Goal: Use online tool/utility: Utilize a website feature to perform a specific function

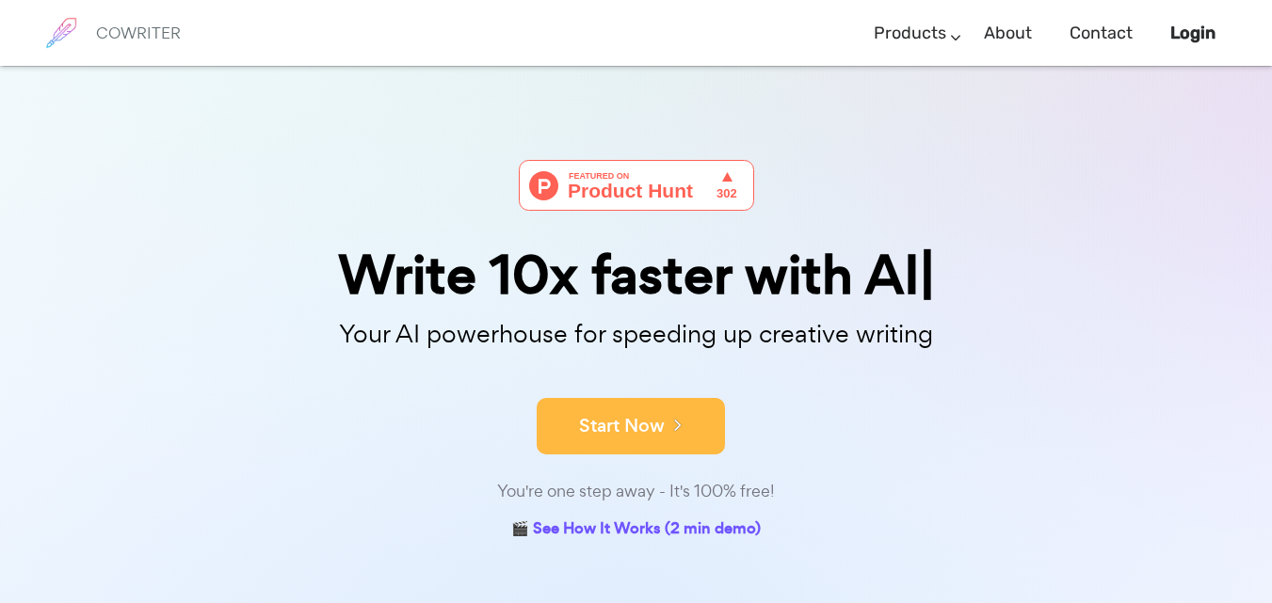
click at [597, 442] on button "Start Now" at bounding box center [631, 426] width 188 height 56
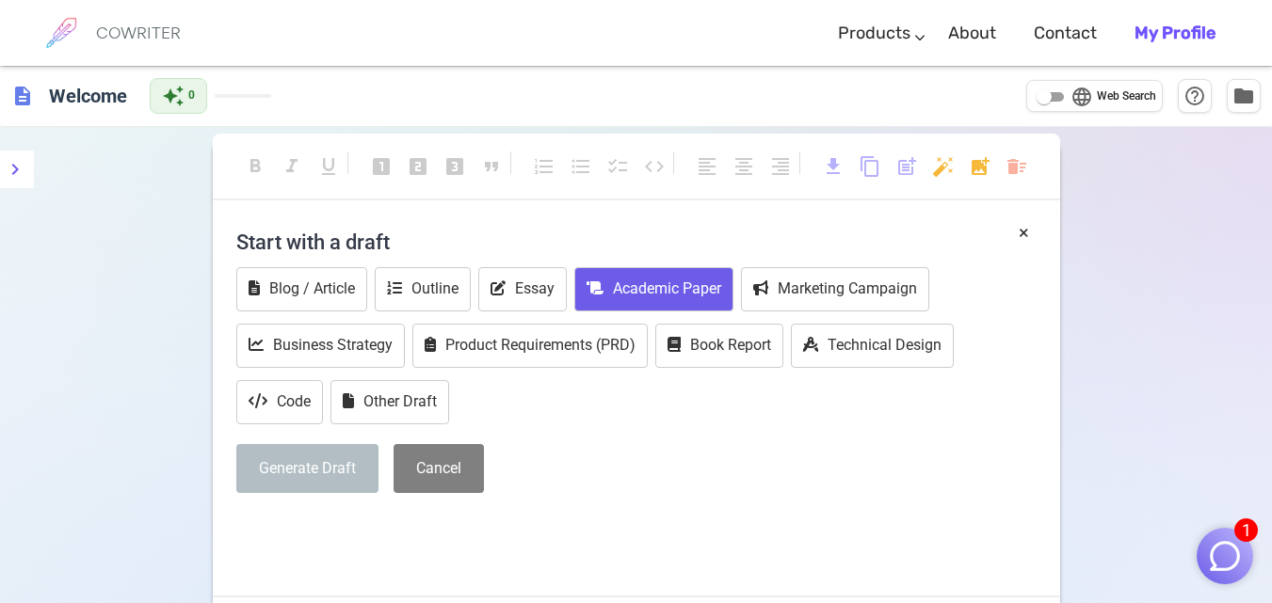
click at [638, 278] on button "Academic Paper" at bounding box center [653, 289] width 159 height 44
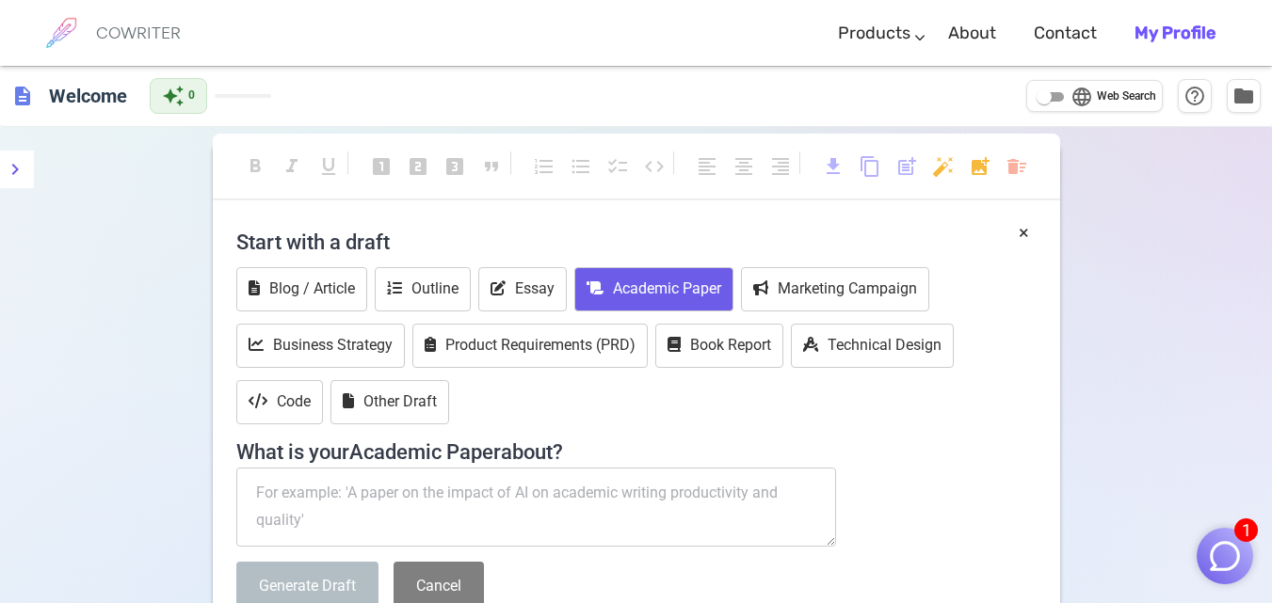
click at [467, 499] on textarea at bounding box center [536, 507] width 601 height 79
paste textarea "تجارب بعض الدول في الذكاء الاصطناعي ودوره في تحقيق متطلبات التنمية المستدامه."
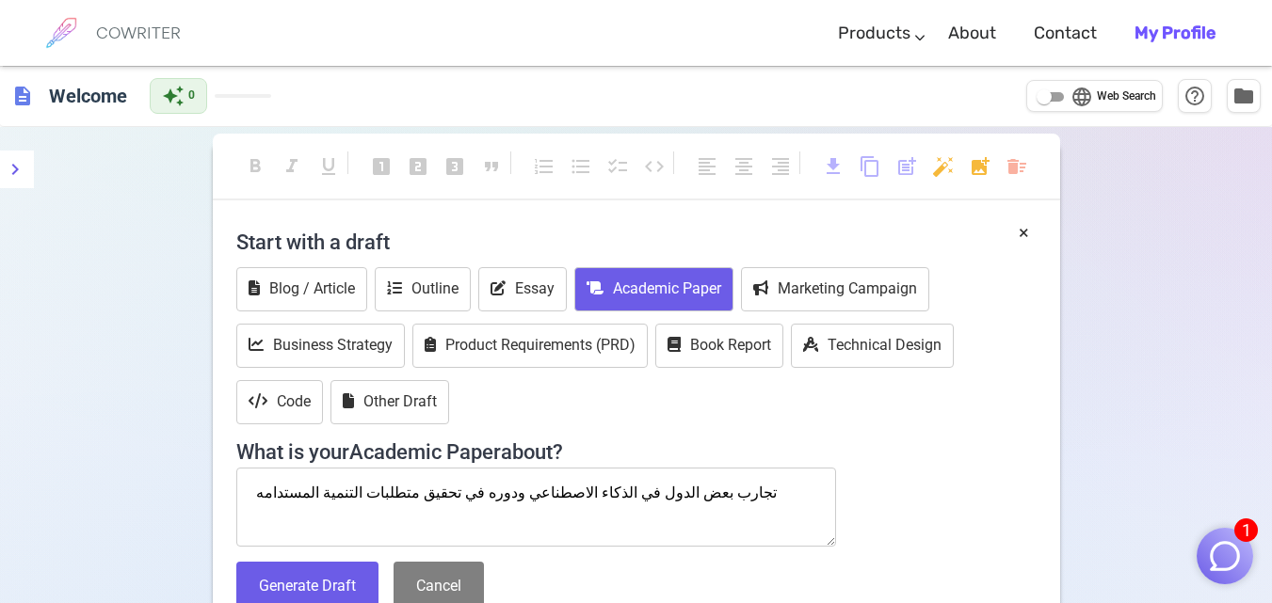
paste textarea "مفهوم كل متغير واهميته واهدافه واهم التجارب الدولية في كل مجال. واهم القوي والع…"
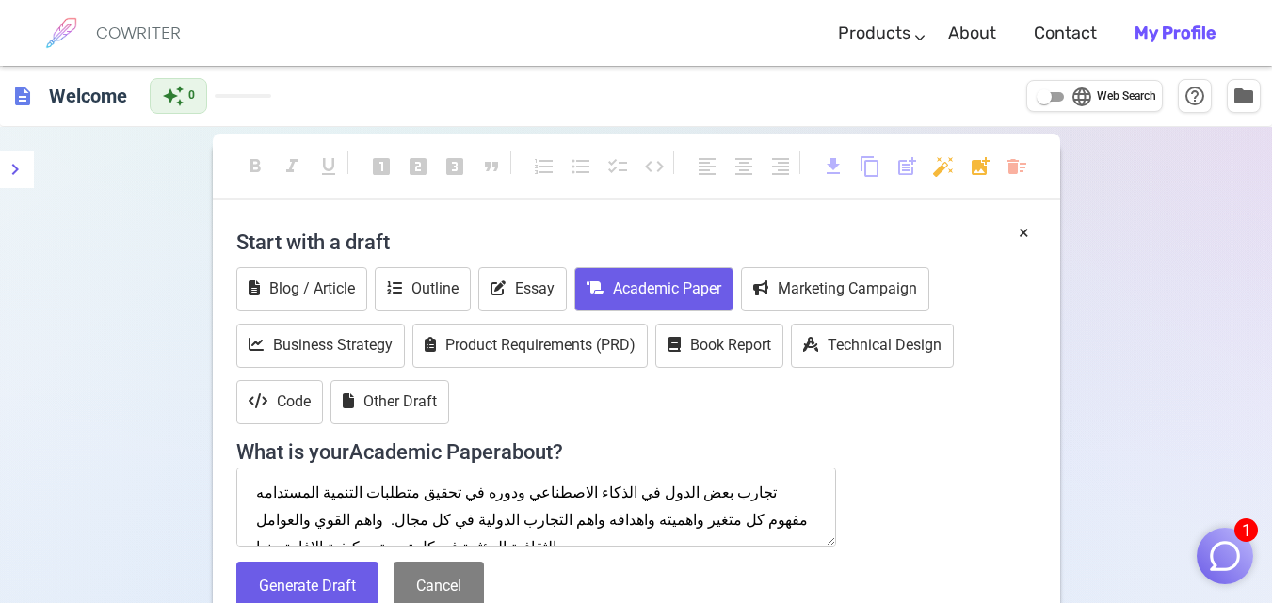
click at [369, 494] on textarea "تجارب بعض الدول في الذكاء الاصطناعي ودوره في تحقيق متطلبات التنمية المستدامه مف…" at bounding box center [536, 507] width 601 height 79
click at [294, 492] on textarea "تجارب بعض الدول في الذكاء الاصطناعي ودوره في تحقيق متطلبات التنمية المستدامه ,م…" at bounding box center [536, 507] width 601 height 79
click at [798, 521] on textarea "تجارب بعض الدول في الذكاء الاصطناعي ودوره في تحقيق متطلبات التنمية المستدامه ,م…" at bounding box center [536, 507] width 601 height 79
drag, startPoint x: 796, startPoint y: 520, endPoint x: 806, endPoint y: 524, distance: 11.4
click at [806, 524] on textarea "تجارب بعض الدول في الذكاء الاصطناعي ودوره في تحقيق متطلبات التنمية المستدامه ,م…" at bounding box center [536, 507] width 601 height 79
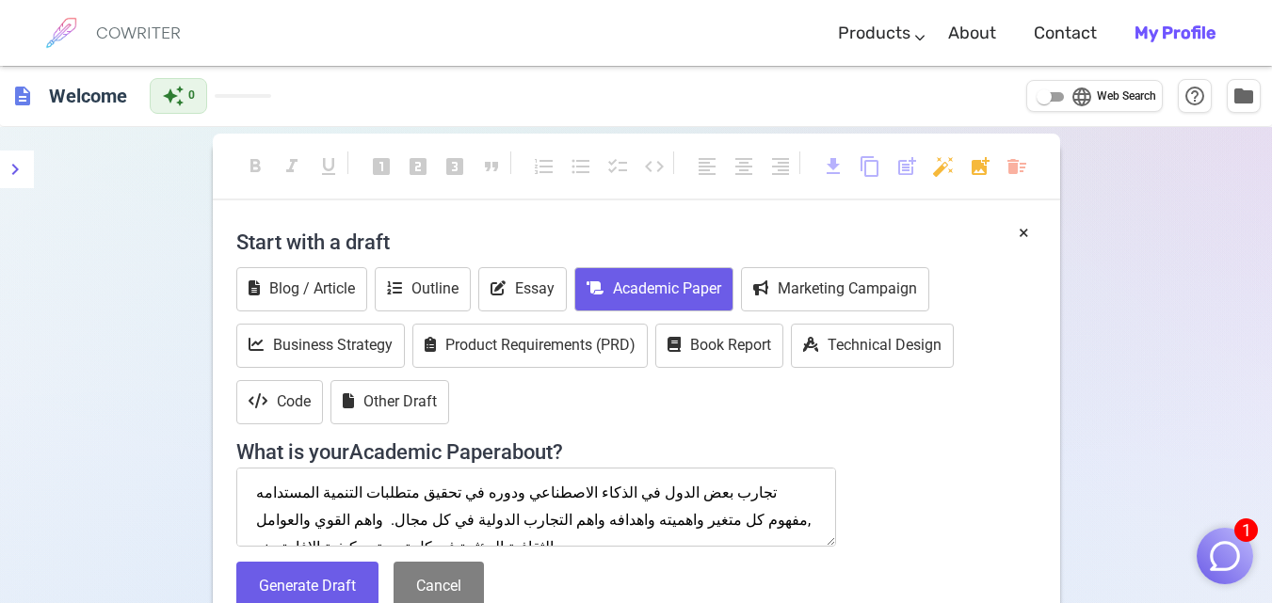
drag, startPoint x: 792, startPoint y: 523, endPoint x: 801, endPoint y: 523, distance: 9.5
click at [800, 523] on textarea "تجارب بعض الدول في الذكاء الاصطناعي ودوره في تحقيق متطلبات التنمية المستدامه ,م…" at bounding box center [536, 507] width 601 height 79
drag, startPoint x: 335, startPoint y: 523, endPoint x: 346, endPoint y: 523, distance: 11.3
click at [346, 523] on textarea "تجارب بعض الدول في الذكاء الاصطناعي ودوره في تحقيق متطلبات التنمية المستدامه ,م…" at bounding box center [536, 507] width 601 height 79
type textarea "تجارب بعض الدول في الذكاء الاصطناعي ودوره في تحقيق متطلبات التنمية المستدامه ,م…"
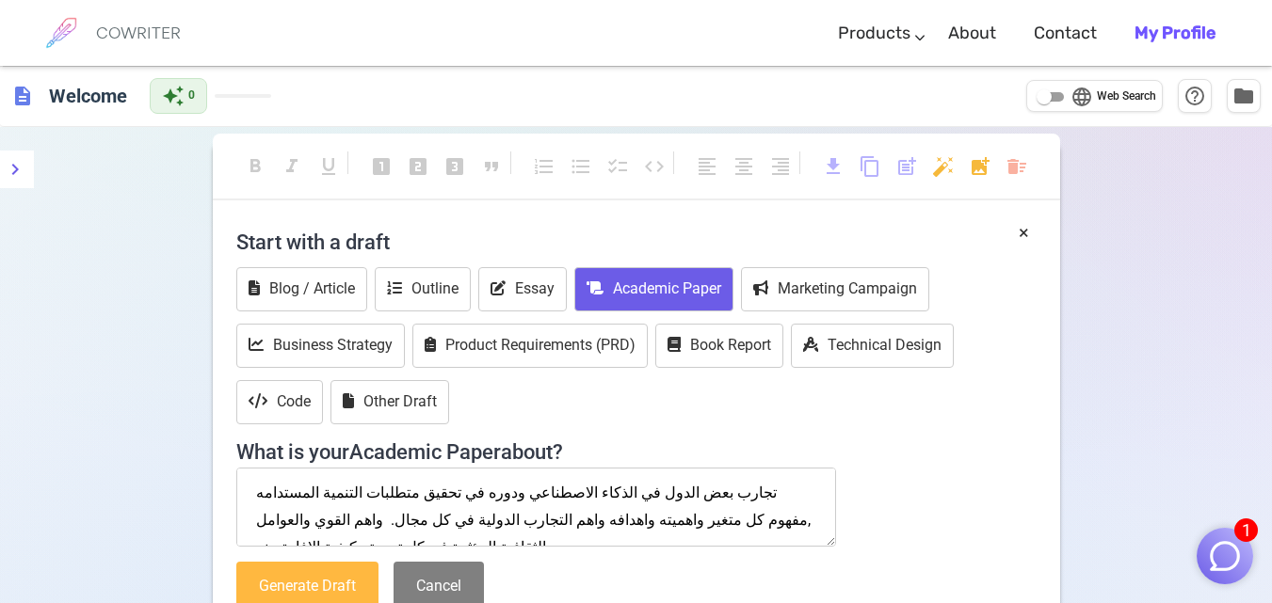
click at [320, 583] on button "Generate Draft" at bounding box center [307, 587] width 142 height 50
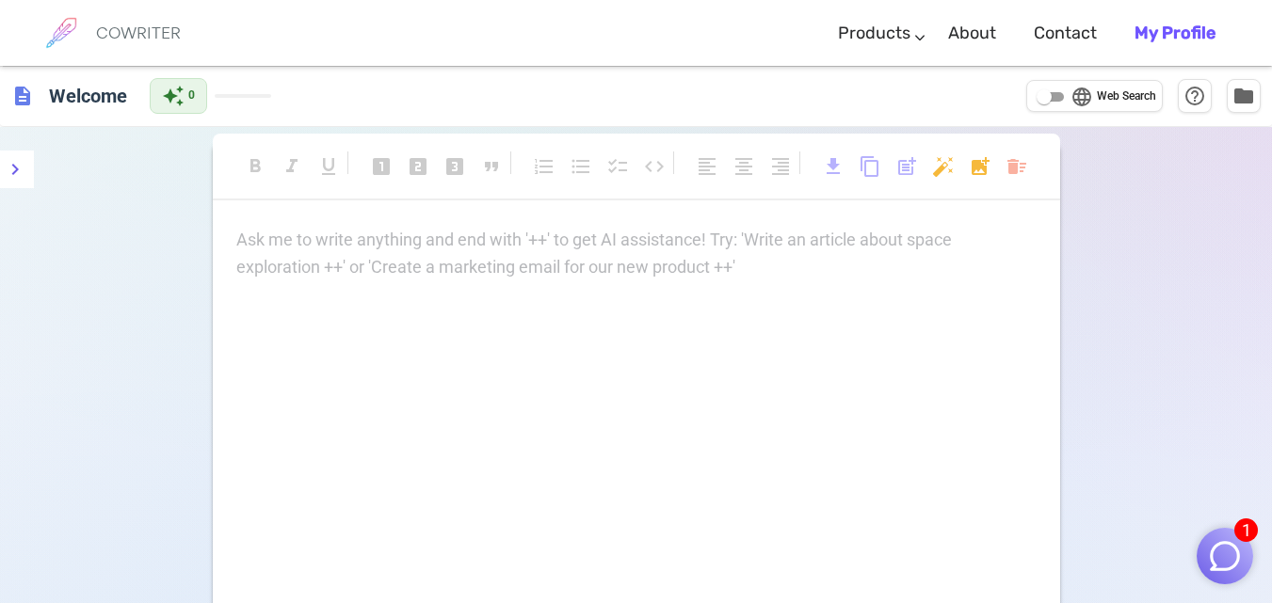
click at [384, 283] on div "Ask me to write anything and end with '++' to get AI assistance! Try: 'Write an…" at bounding box center [636, 415] width 847 height 377
click at [507, 266] on div "Ask me to write anything and end with '++' to get AI assistance! Try: 'Write an…" at bounding box center [636, 254] width 800 height 55
click at [312, 254] on div "Ask me to write anything and end with '++' to get AI assistance! Try: 'Write an…" at bounding box center [636, 254] width 800 height 55
click at [429, 235] on p "Ask me to write anything and end with '++' to get AI assistance! Try: 'Write an…" at bounding box center [636, 240] width 800 height 27
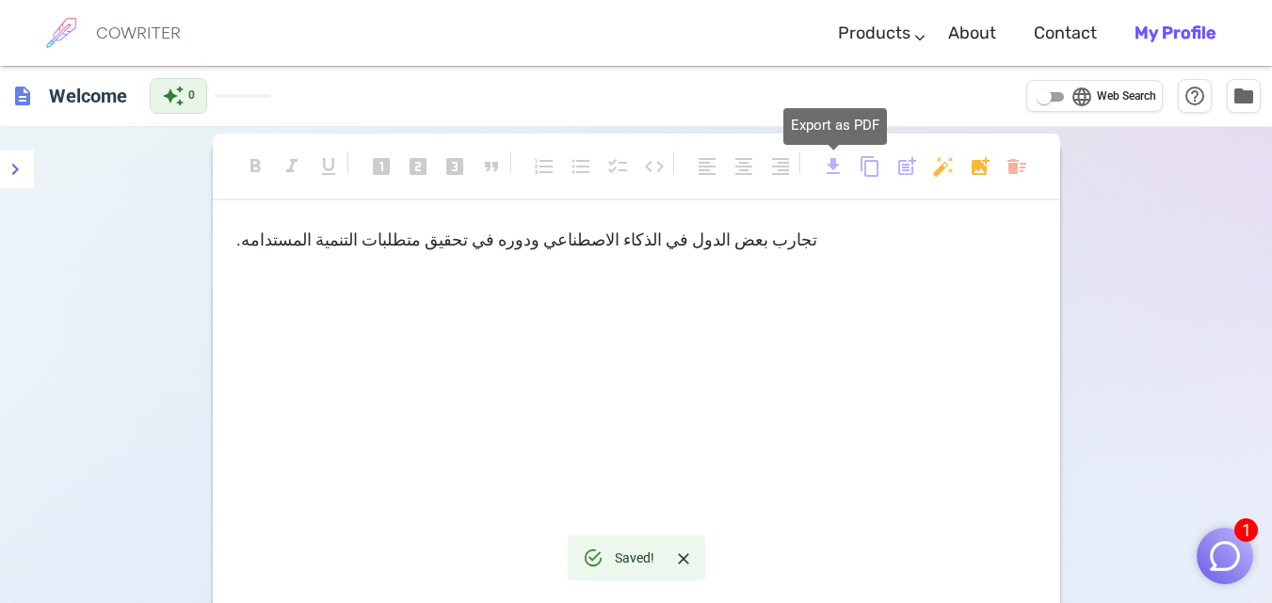
click at [841, 163] on span "download" at bounding box center [833, 166] width 23 height 23
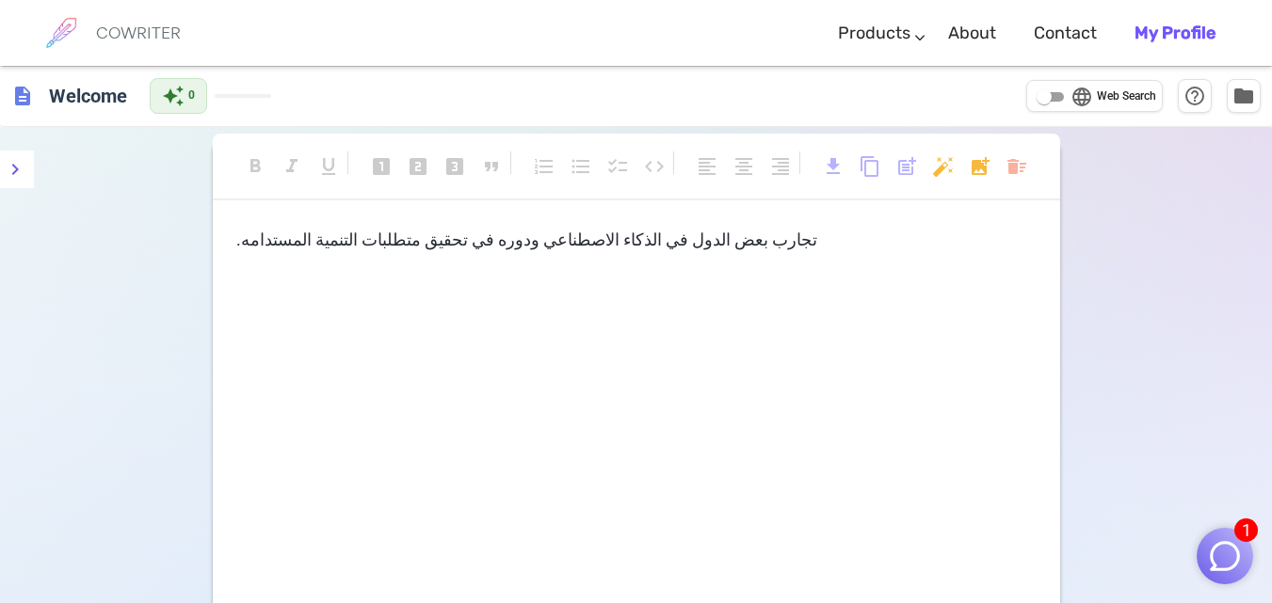
click at [1041, 94] on input "language Web Search" at bounding box center [1044, 97] width 68 height 23
checkbox input "true"
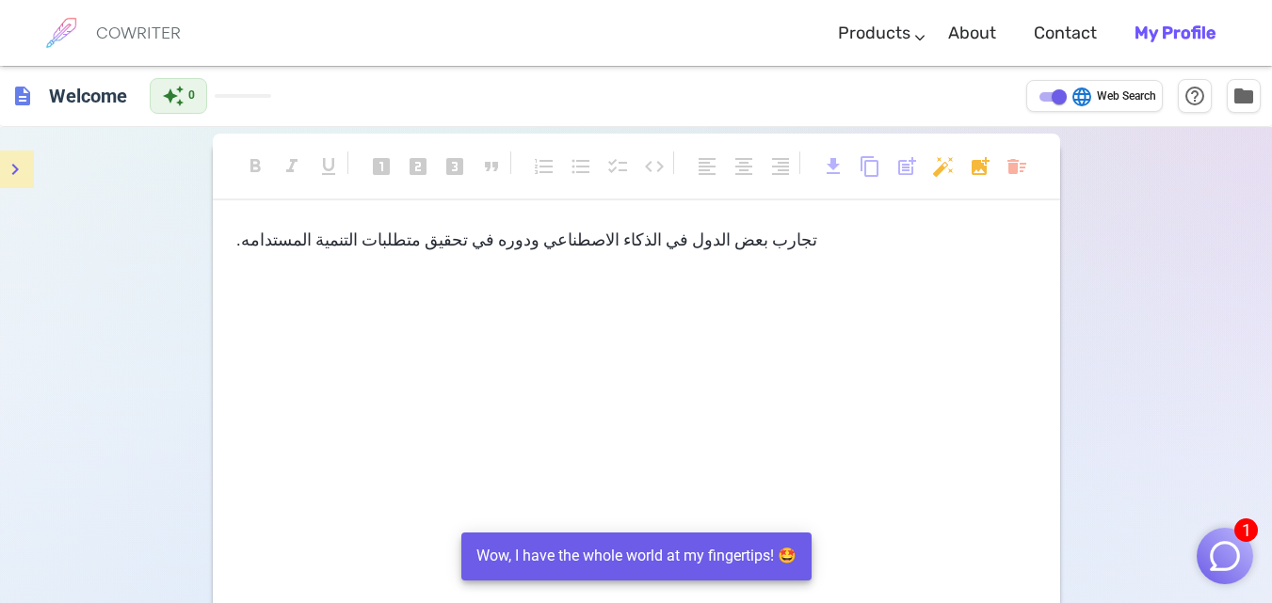
click at [15, 156] on button "menu" at bounding box center [15, 170] width 38 height 38
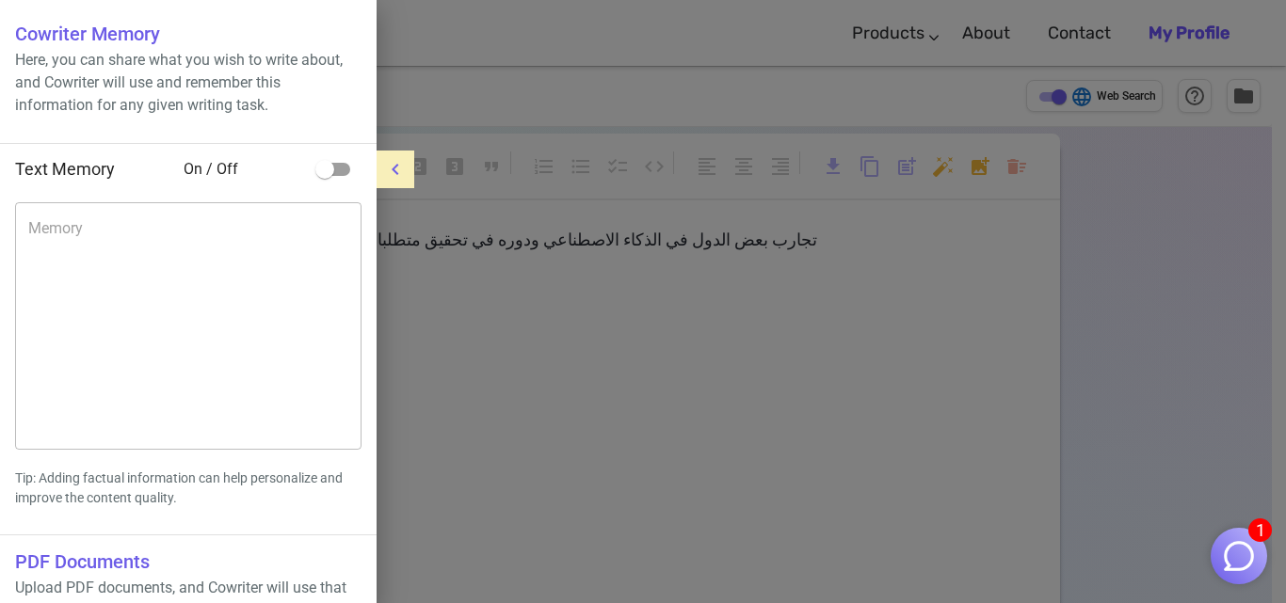
click at [404, 156] on button "menu" at bounding box center [396, 170] width 38 height 38
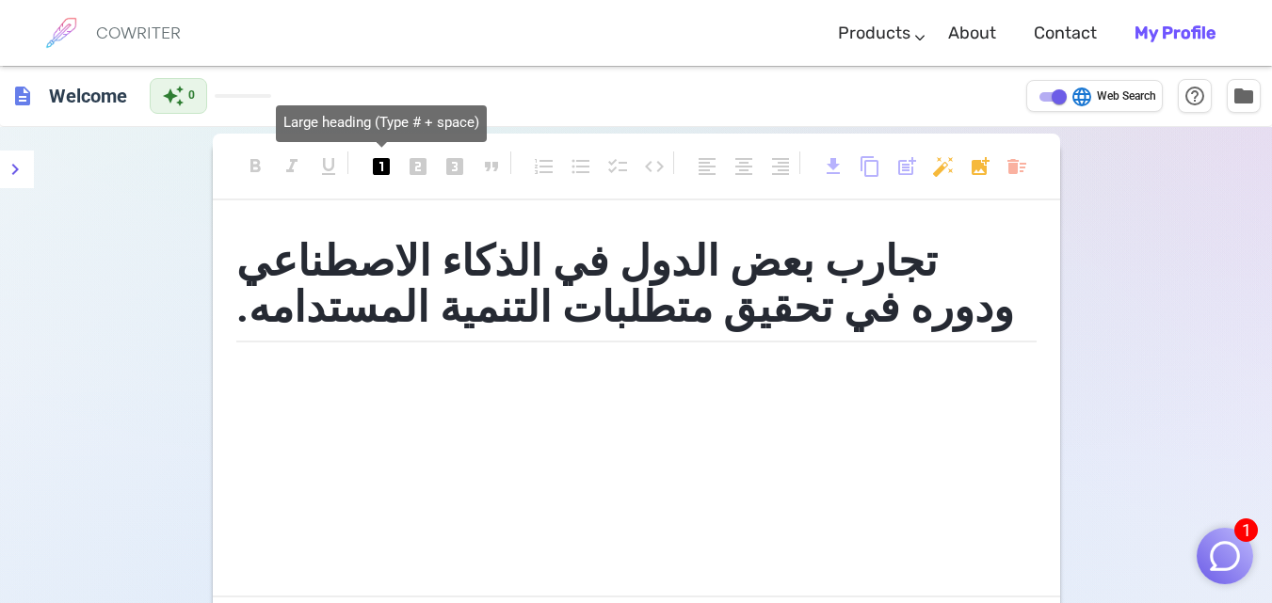
click at [389, 169] on span "looks_one" at bounding box center [381, 166] width 23 height 23
click at [375, 168] on span "looks_one" at bounding box center [381, 166] width 23 height 23
